Goal: Information Seeking & Learning: Learn about a topic

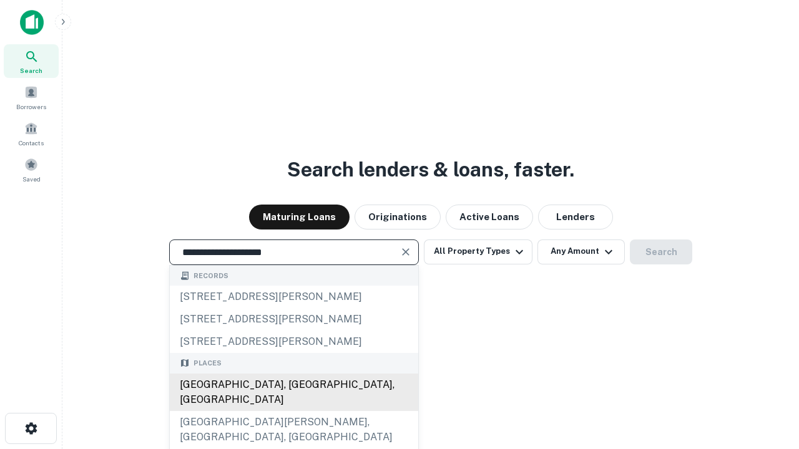
click at [293, 411] on div "[GEOGRAPHIC_DATA], [GEOGRAPHIC_DATA], [GEOGRAPHIC_DATA]" at bounding box center [294, 392] width 248 height 37
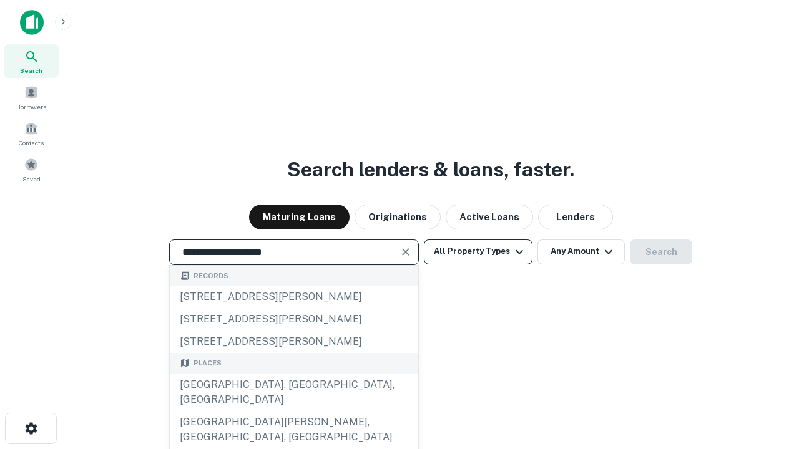
click at [478, 252] on button "All Property Types" at bounding box center [478, 252] width 109 height 25
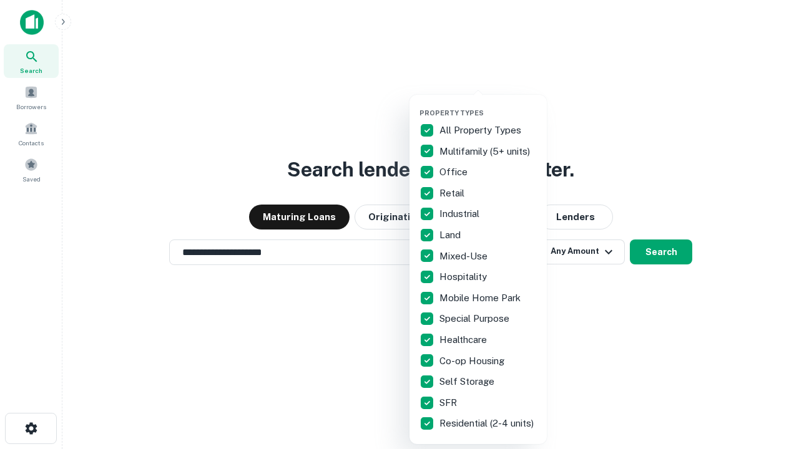
type input "**********"
click at [488, 105] on button "button" at bounding box center [487, 105] width 137 height 1
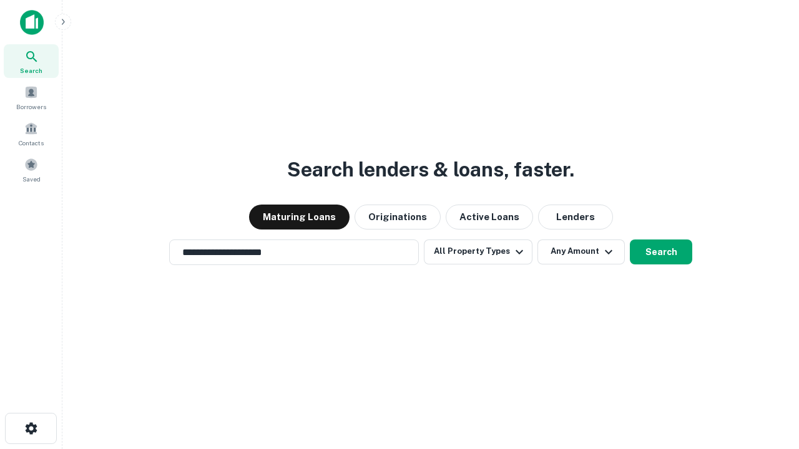
scroll to position [19, 0]
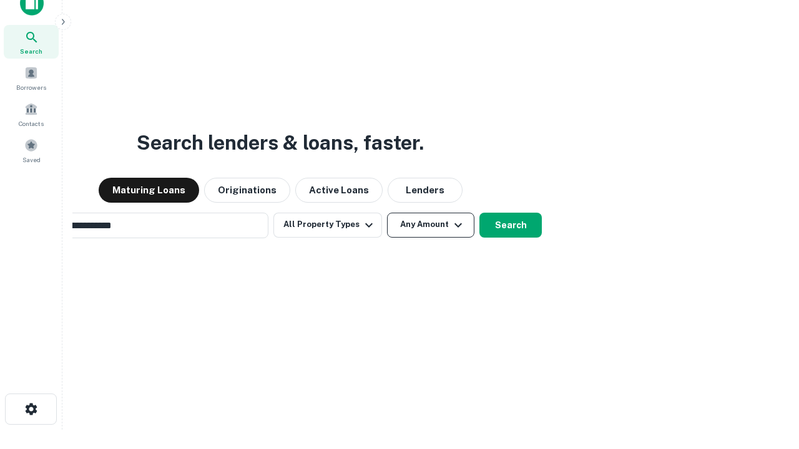
click at [387, 213] on button "Any Amount" at bounding box center [430, 225] width 87 height 25
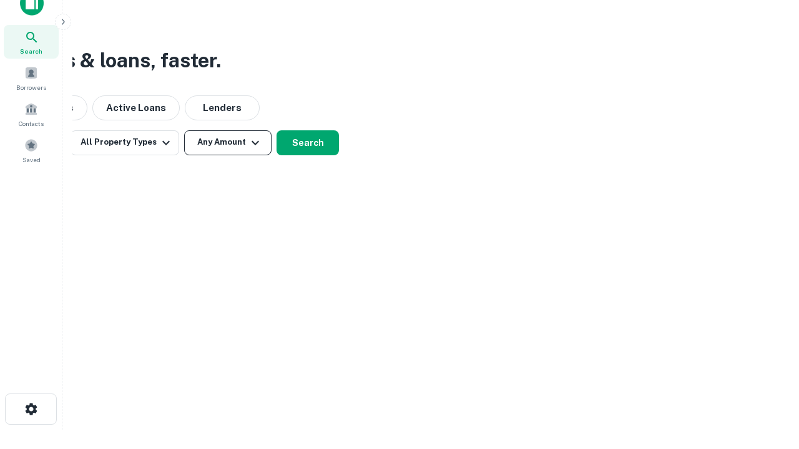
scroll to position [20, 0]
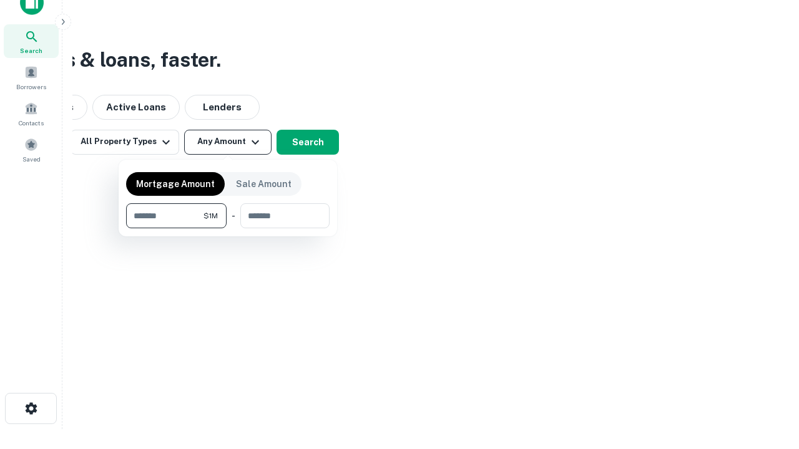
type input "*******"
click at [228, 228] on button "button" at bounding box center [227, 228] width 203 height 1
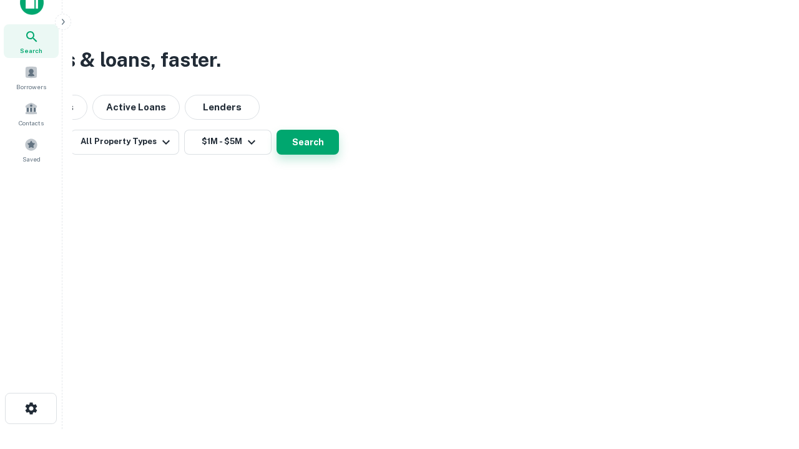
click at [339, 155] on button "Search" at bounding box center [308, 142] width 62 height 25
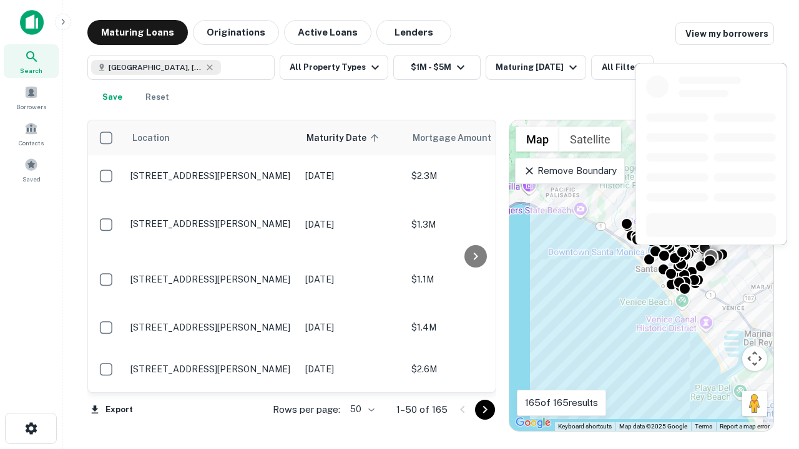
click at [360, 409] on body "Search Borrowers Contacts Saved Maturing Loans Originations Active Loans Lender…" at bounding box center [399, 224] width 799 height 449
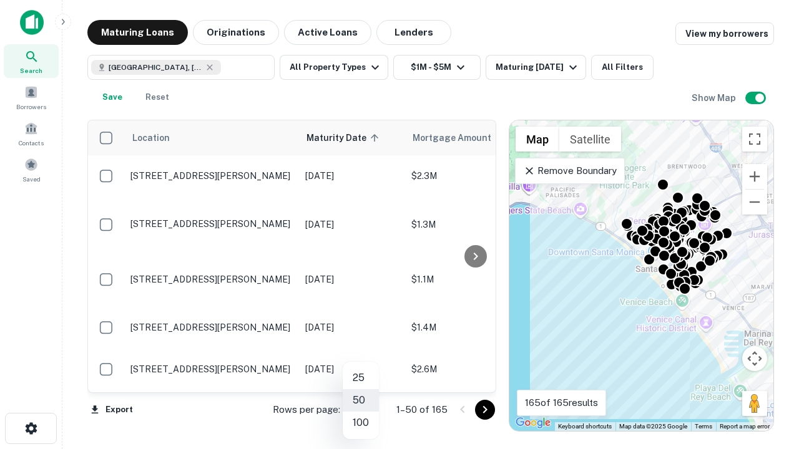
click at [361, 378] on li "25" at bounding box center [361, 378] width 36 height 22
